Goal: Find specific page/section: Find specific page/section

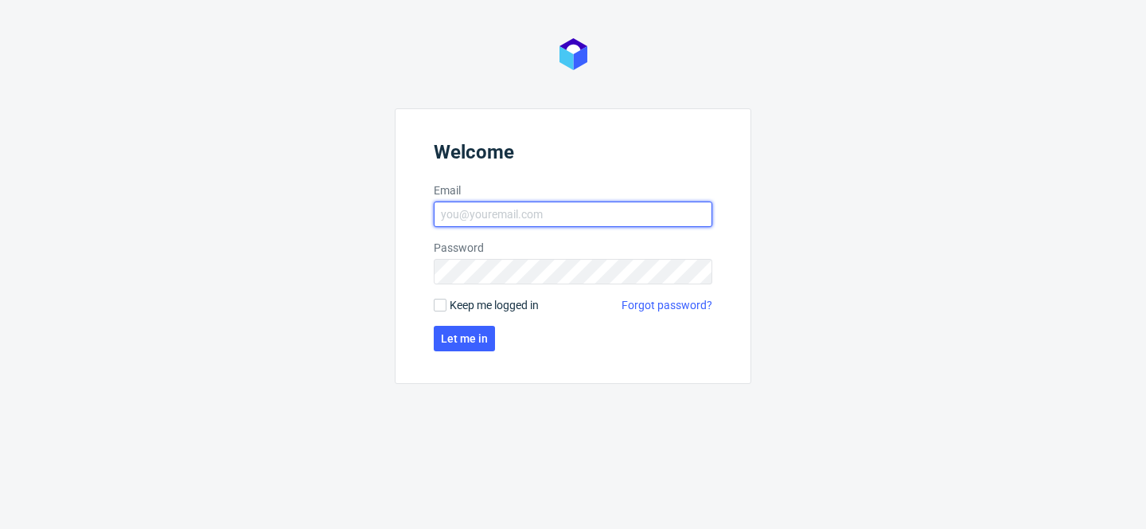
type input "[PERSON_NAME][EMAIL_ADDRESS][PERSON_NAME][DOMAIN_NAME]"
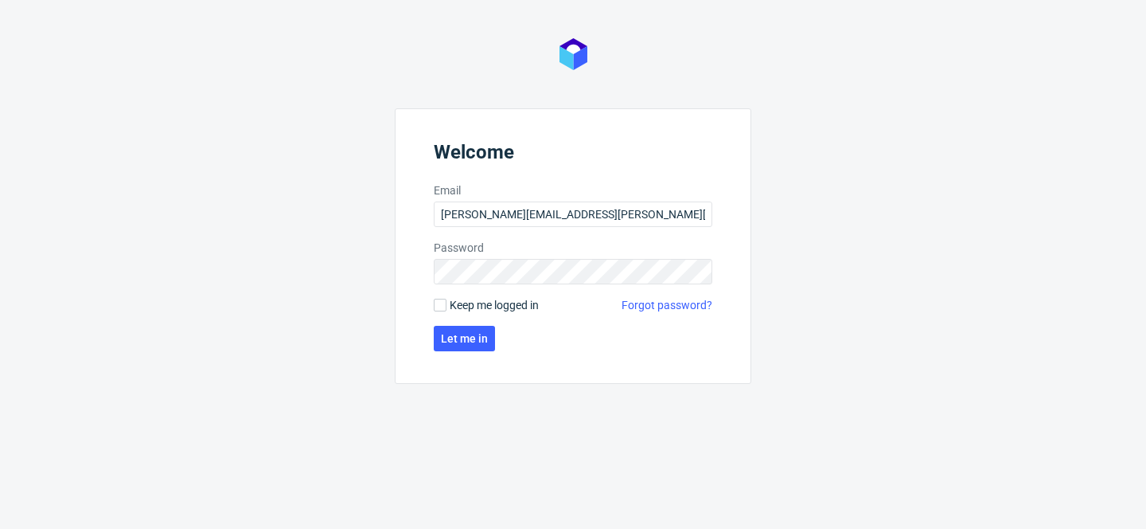
click at [462, 298] on span "Keep me logged in" at bounding box center [494, 305] width 89 height 16
click at [447, 299] on input "Keep me logged in" at bounding box center [440, 305] width 13 height 13
checkbox input "true"
click at [462, 335] on span "Let me in" at bounding box center [464, 338] width 47 height 11
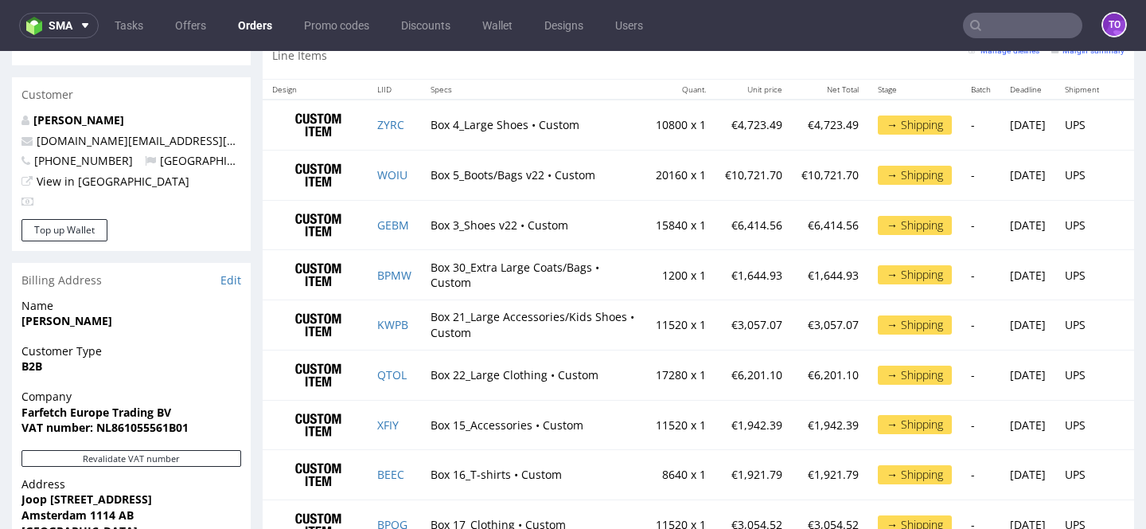
scroll to position [811, 0]
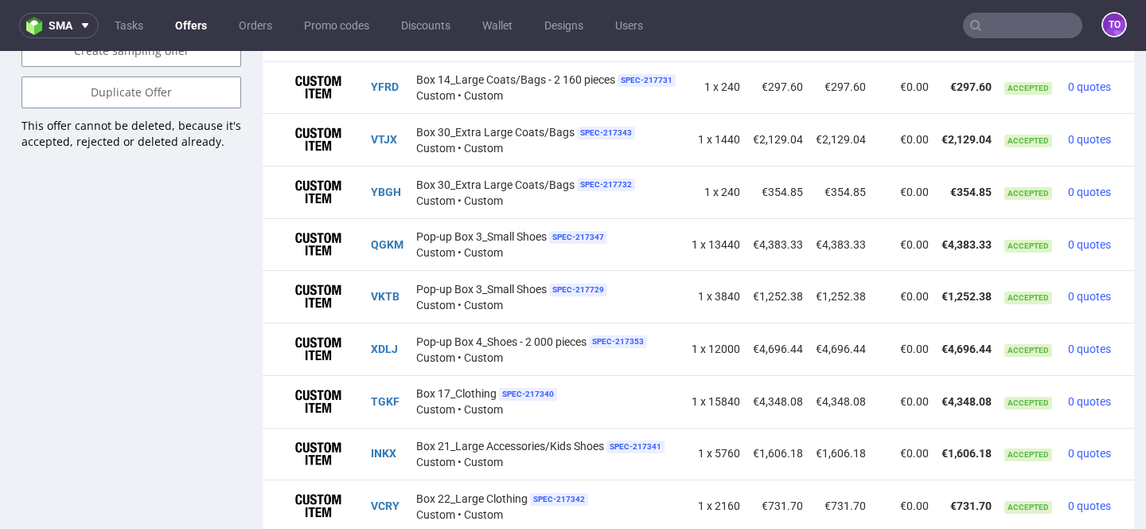
scroll to position [1246, 0]
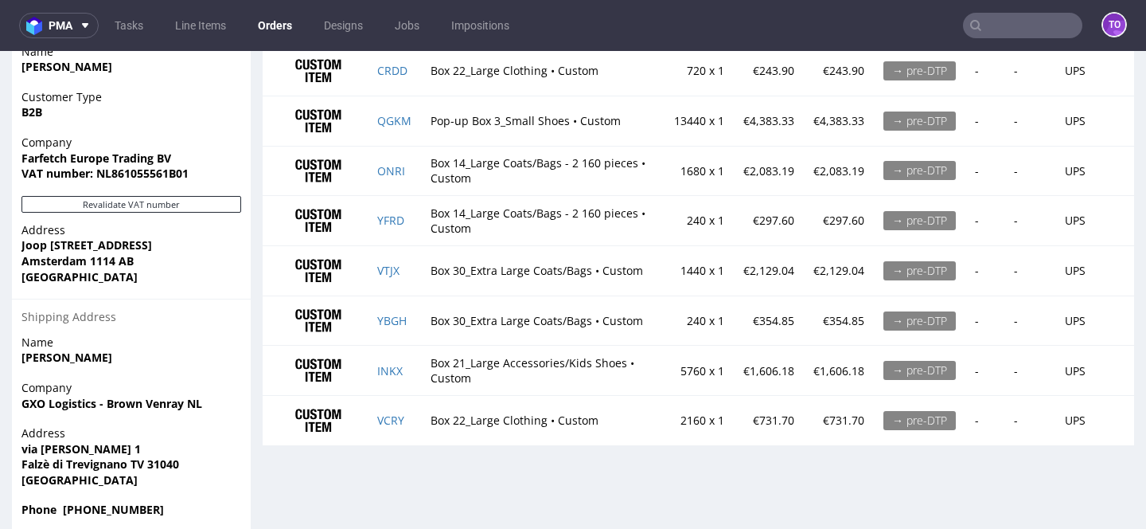
scroll to position [709, 0]
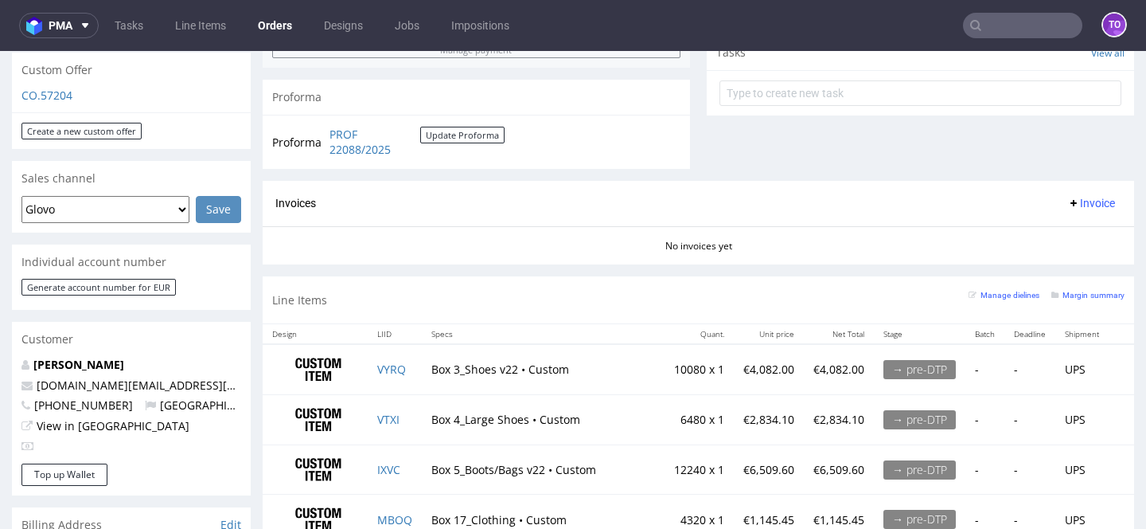
scroll to position [823, 0]
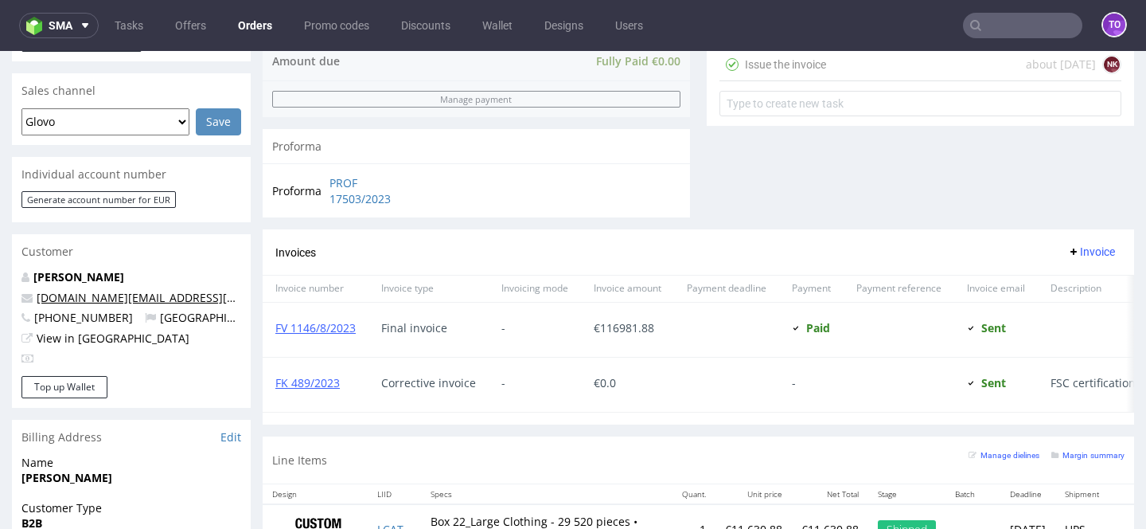
scroll to position [662, 0]
